Goal: Obtain resource: Download file/media

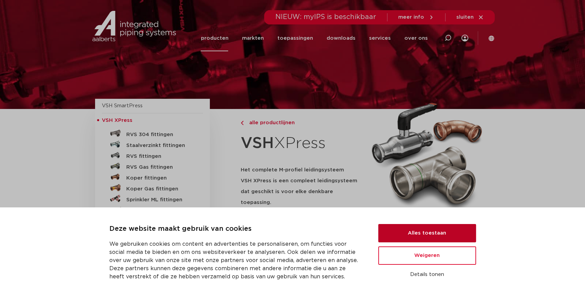
click at [414, 229] on button "Alles toestaan" at bounding box center [427, 233] width 98 height 18
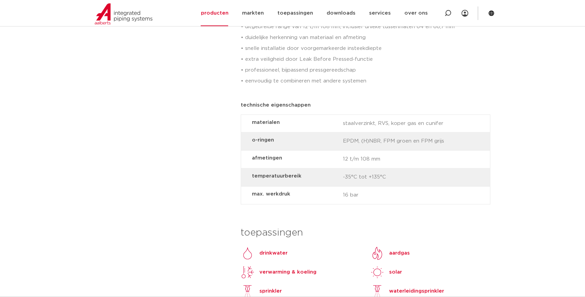
scroll to position [543, 0]
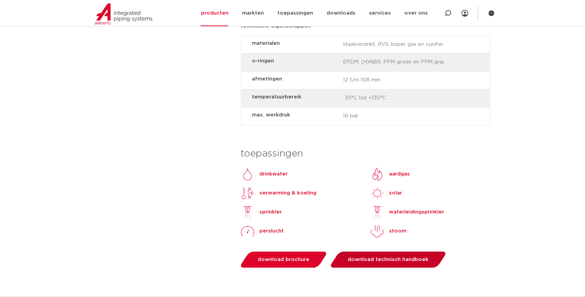
click at [401, 257] on span "download technisch handboek" at bounding box center [387, 259] width 81 height 5
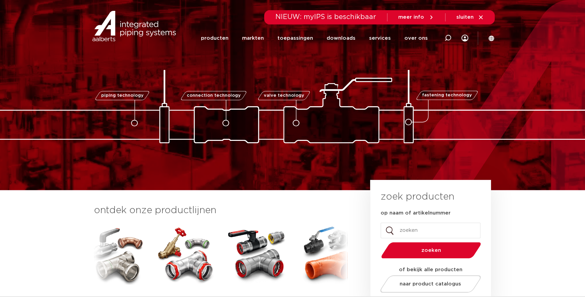
click at [145, 96] on link "piping technology" at bounding box center [122, 95] width 56 height 9
click at [138, 119] on div "piping technology" at bounding box center [120, 104] width 53 height 33
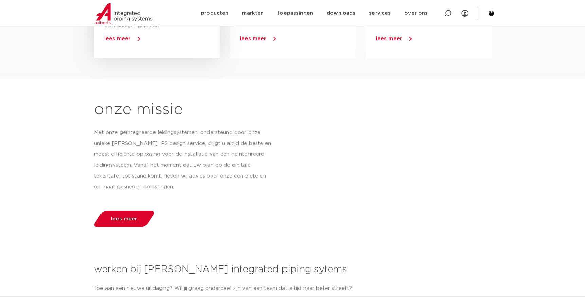
scroll to position [577, 0]
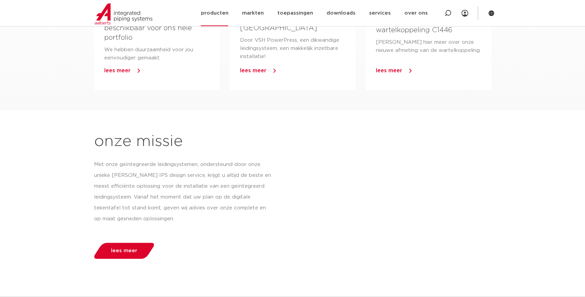
click at [219, 12] on link "producten" at bounding box center [214, 13] width 27 height 26
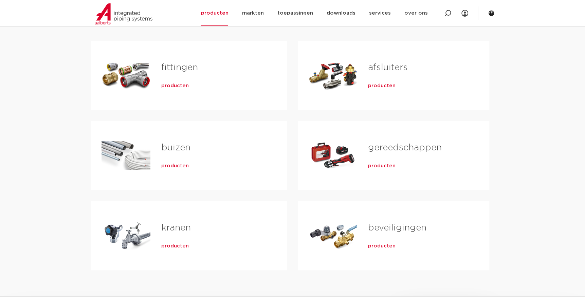
scroll to position [136, 0]
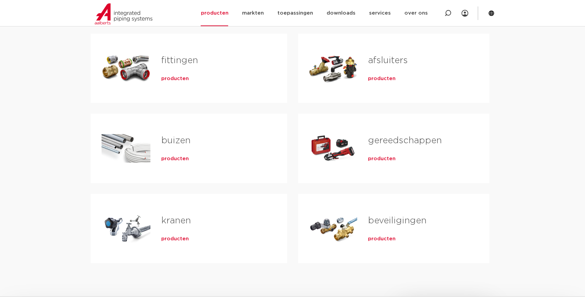
click at [171, 159] on span "producten" at bounding box center [174, 158] width 27 height 7
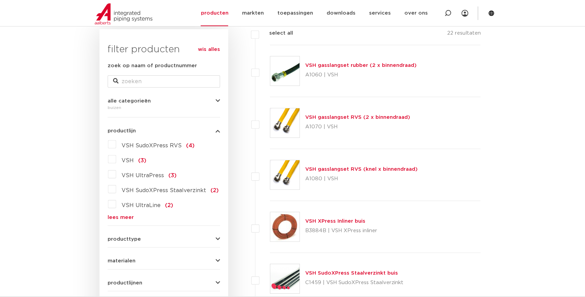
scroll to position [136, 0]
